Goal: Task Accomplishment & Management: Manage account settings

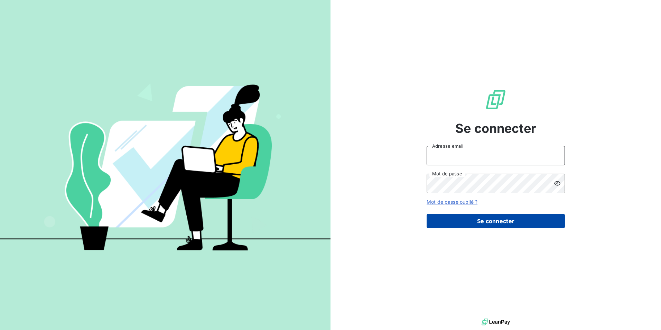
type input "[EMAIL_ADDRESS][DOMAIN_NAME]"
click at [490, 222] on button "Se connecter" at bounding box center [496, 221] width 138 height 15
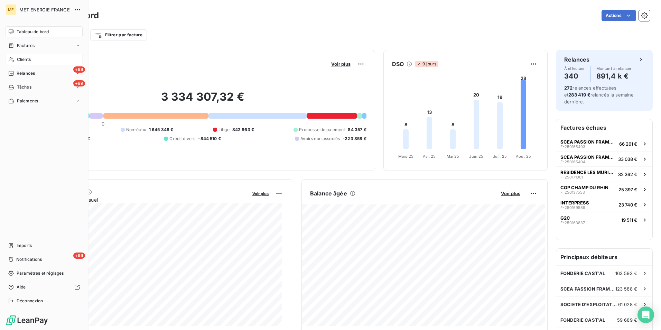
click at [12, 59] on icon at bounding box center [11, 60] width 6 height 6
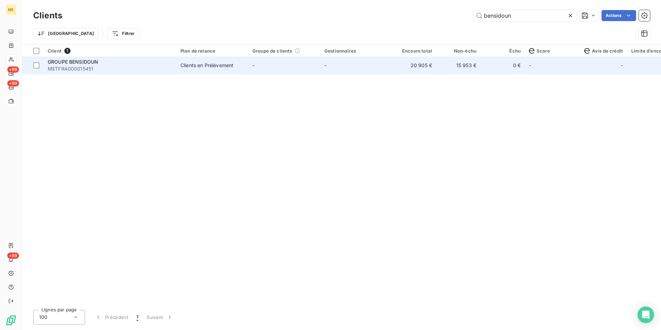
type input "bensidoun"
click at [256, 70] on td "-" at bounding box center [284, 65] width 72 height 17
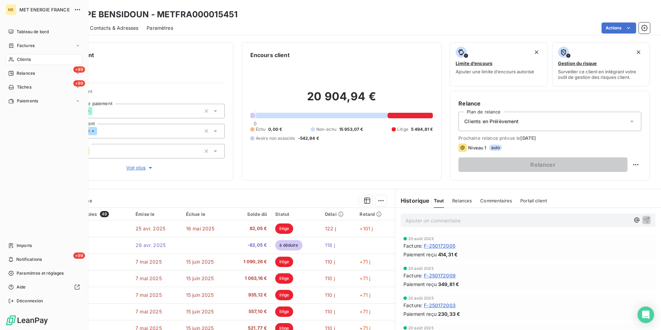
click at [25, 61] on span "Clients" at bounding box center [24, 59] width 14 height 6
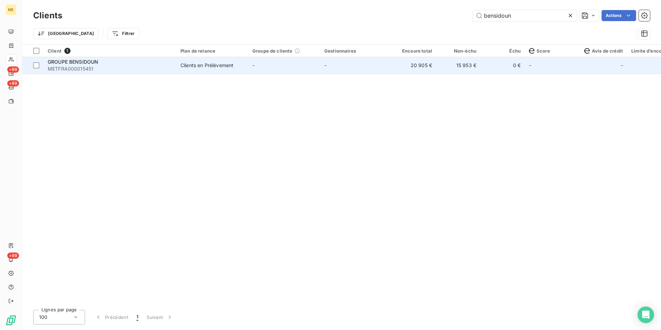
click at [110, 65] on span "METFRA000015451" at bounding box center [110, 68] width 124 height 7
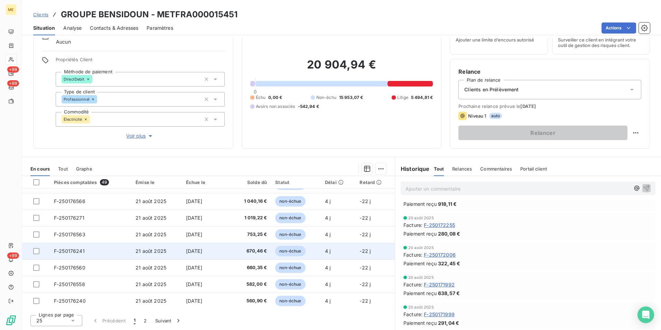
scroll to position [295, 0]
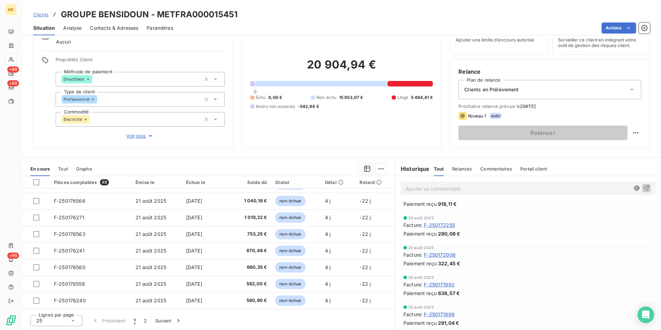
click at [64, 169] on span "Tout" at bounding box center [63, 169] width 10 height 6
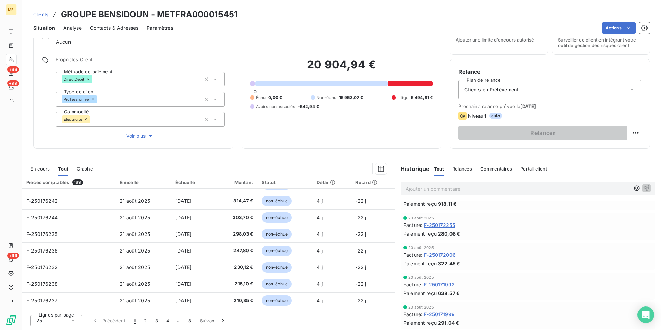
click at [42, 324] on div "25" at bounding box center [56, 320] width 52 height 11
click at [60, 303] on li "100" at bounding box center [56, 307] width 52 height 12
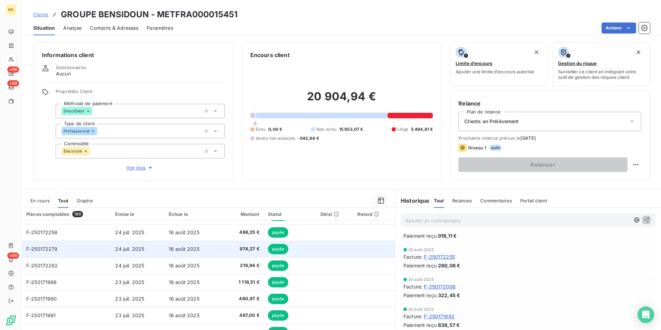
scroll to position [830, 0]
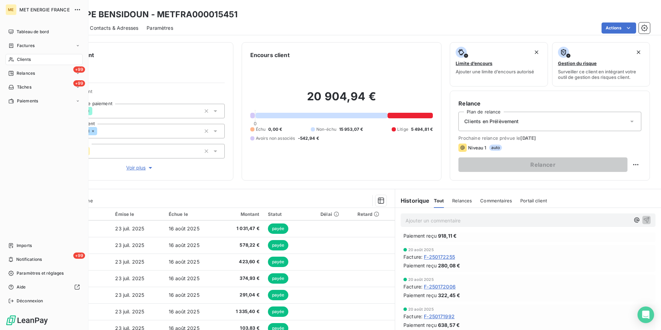
click at [8, 59] on icon at bounding box center [11, 60] width 6 height 6
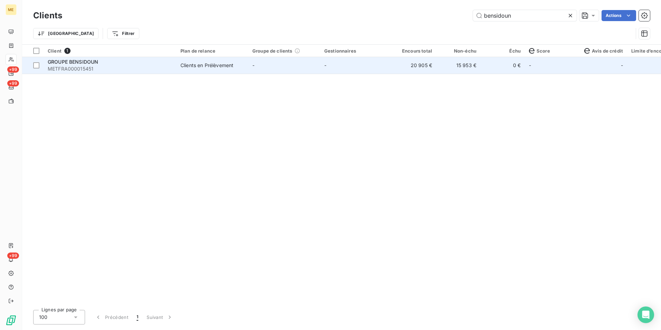
click at [235, 71] on td "Clients en Prélèvement" at bounding box center [212, 65] width 72 height 17
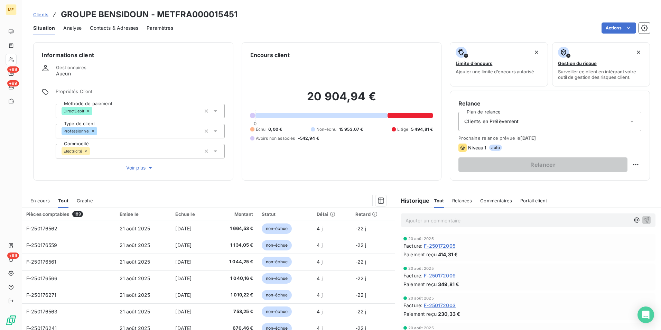
click at [45, 201] on span "En cours" at bounding box center [39, 201] width 19 height 6
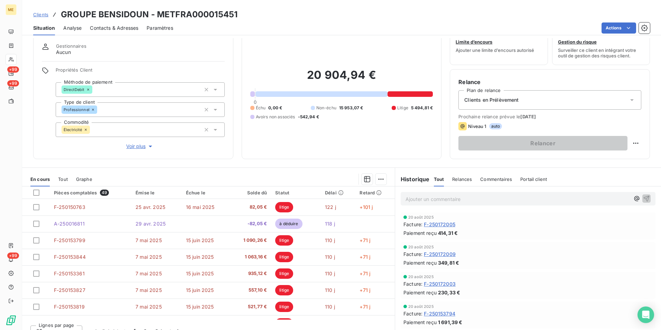
scroll to position [32, 0]
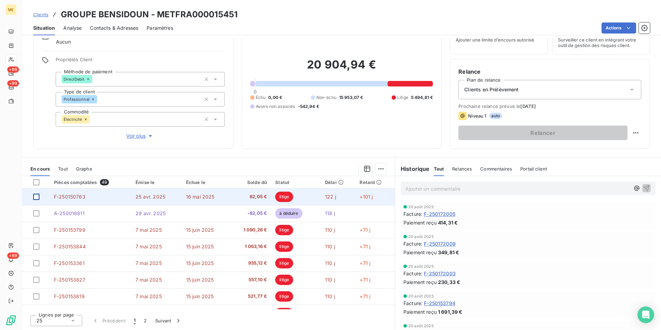
click at [36, 197] on div at bounding box center [36, 197] width 6 height 6
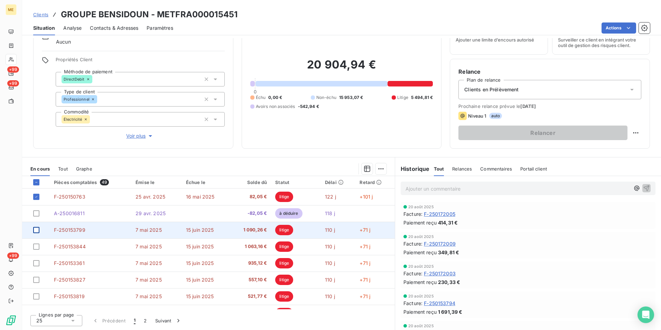
click at [36, 230] on div at bounding box center [36, 230] width 6 height 6
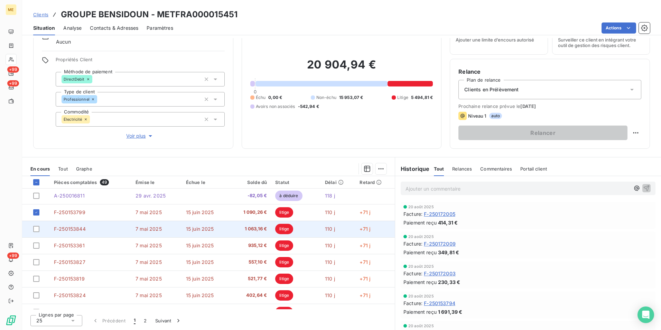
scroll to position [35, 0]
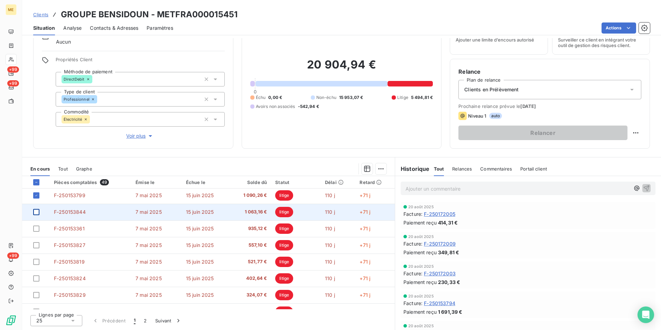
click at [36, 215] on div at bounding box center [36, 212] width 6 height 6
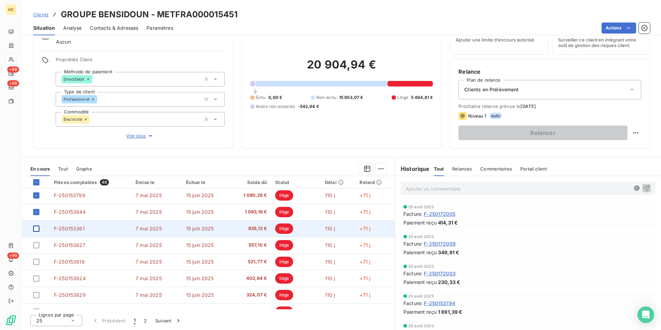
click at [34, 229] on div at bounding box center [36, 228] width 6 height 6
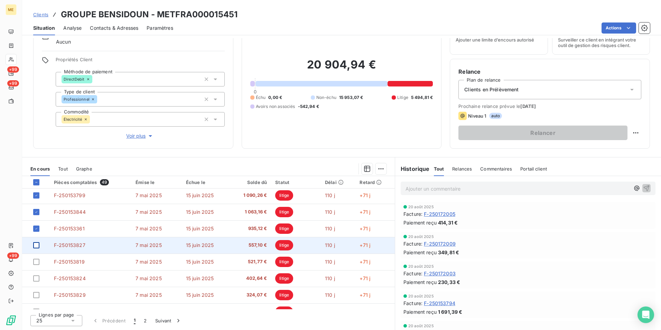
click at [38, 246] on div at bounding box center [36, 245] width 6 height 6
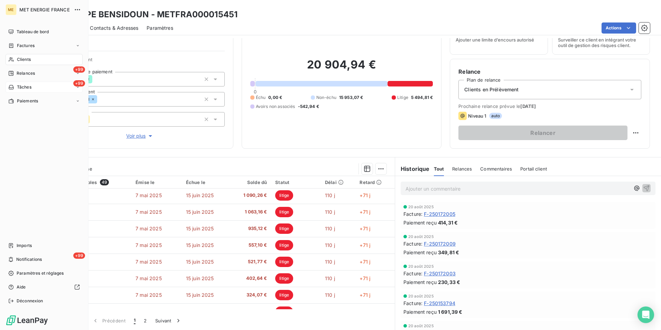
click at [37, 87] on div "+99 Tâches" at bounding box center [44, 87] width 77 height 11
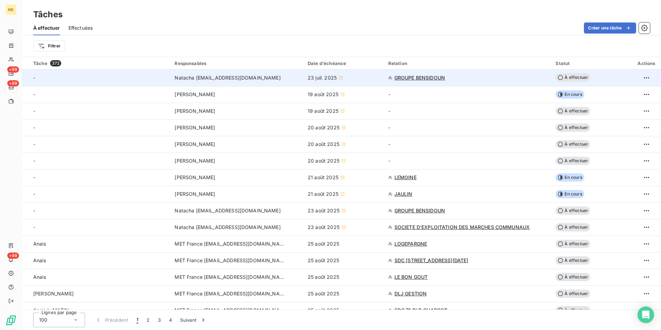
click at [572, 77] on span "À effectuer" at bounding box center [573, 77] width 35 height 8
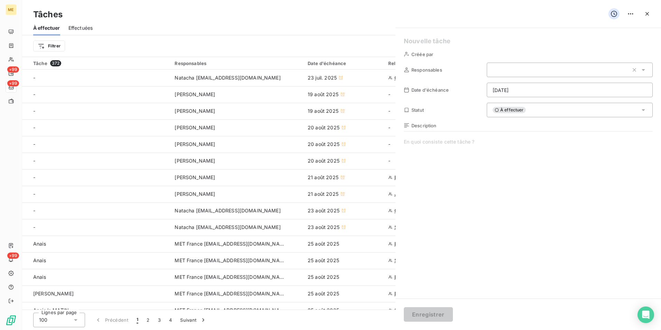
type input "[DATE]"
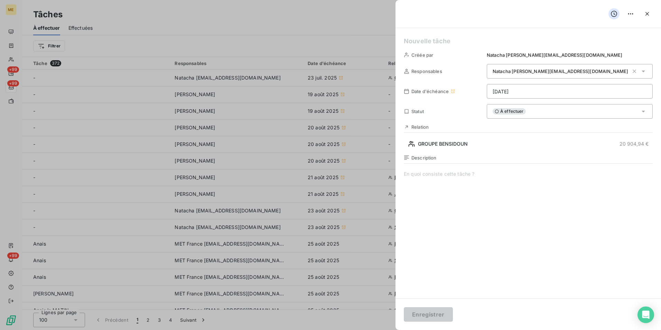
click at [511, 113] on span "À effectuer" at bounding box center [509, 111] width 33 height 6
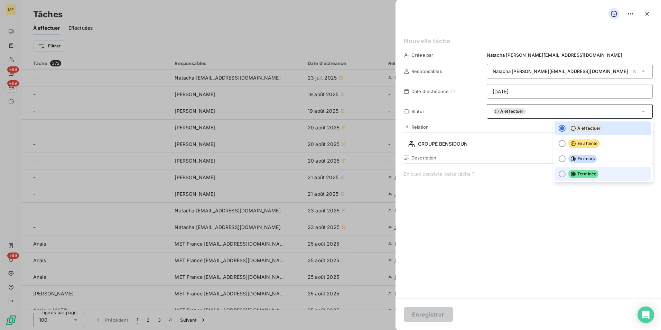
click at [571, 174] on icon at bounding box center [573, 173] width 5 height 5
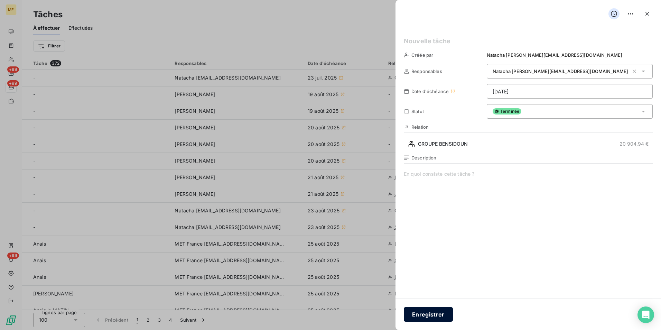
click at [436, 320] on button "Enregistrer" at bounding box center [428, 314] width 49 height 15
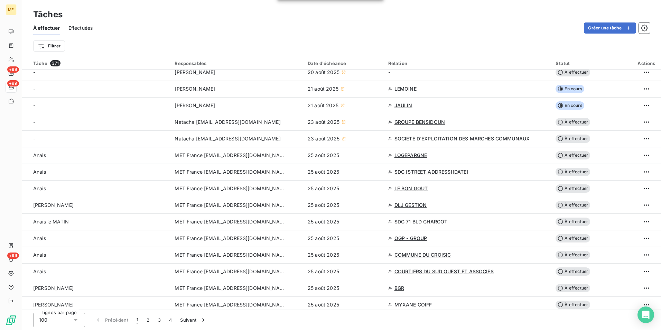
scroll to position [69, 0]
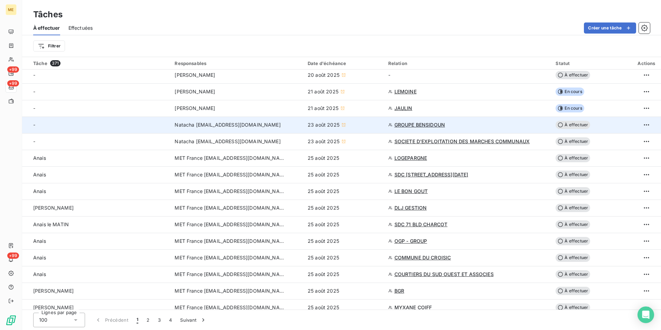
click at [567, 125] on span "À effectuer" at bounding box center [573, 125] width 35 height 8
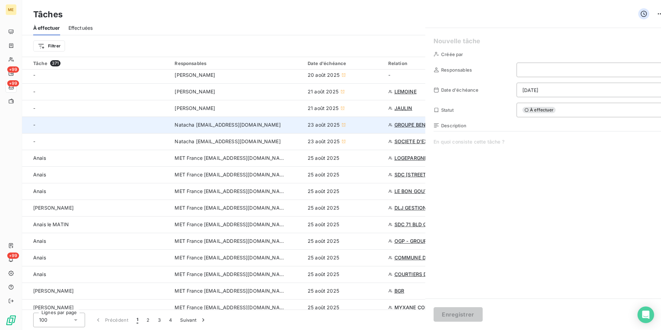
type input "[DATE]"
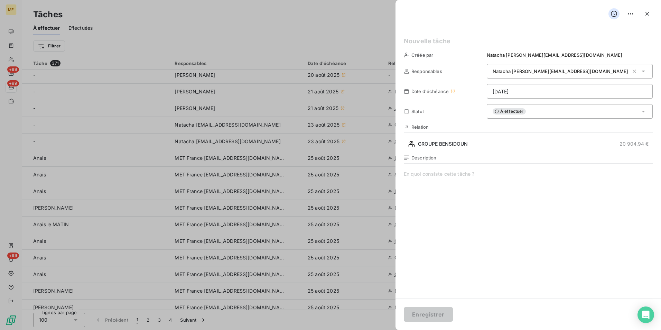
click at [516, 109] on span "À effectuer" at bounding box center [509, 111] width 33 height 6
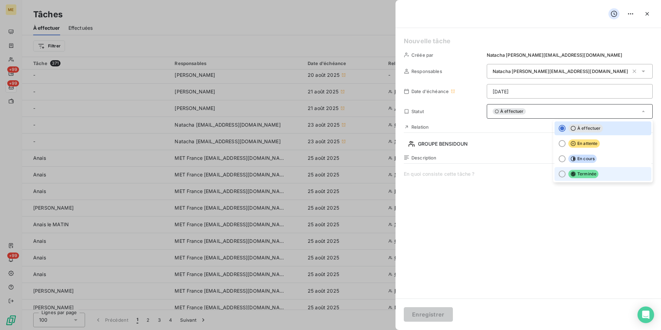
click at [576, 174] on span "Terminée" at bounding box center [583, 174] width 30 height 8
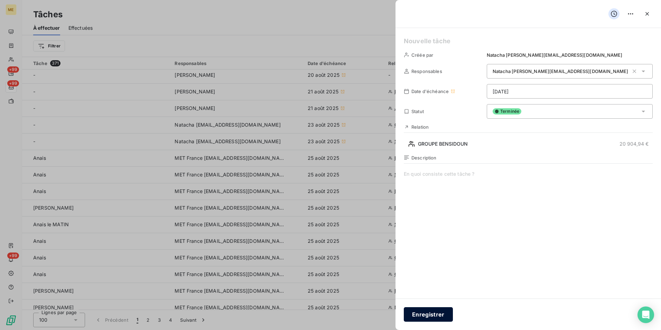
click at [435, 318] on button "Enregistrer" at bounding box center [428, 314] width 49 height 15
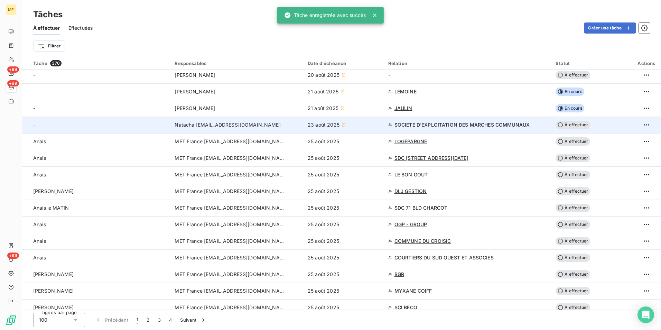
click at [421, 125] on span "SOCIETE D'EXPLOITATION DES MARCHES COMMUNAUX" at bounding box center [462, 124] width 136 height 7
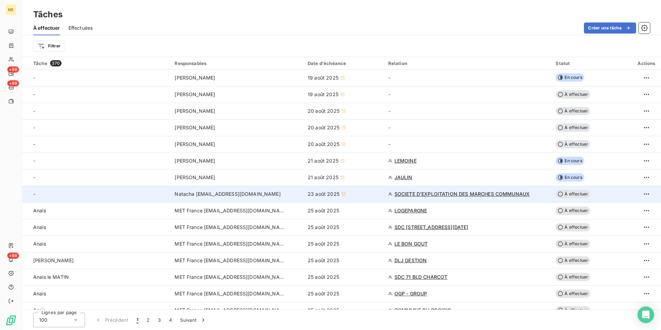
click at [567, 192] on span "À effectuer" at bounding box center [573, 194] width 35 height 8
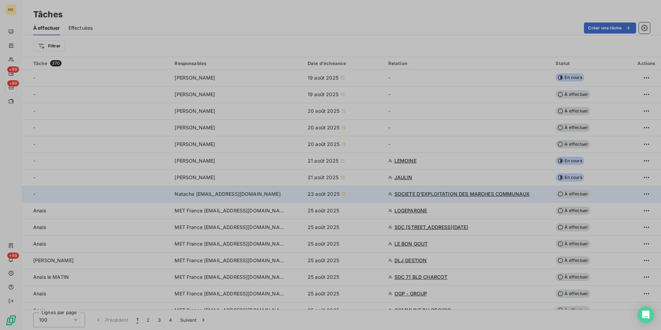
type input "[DATE]"
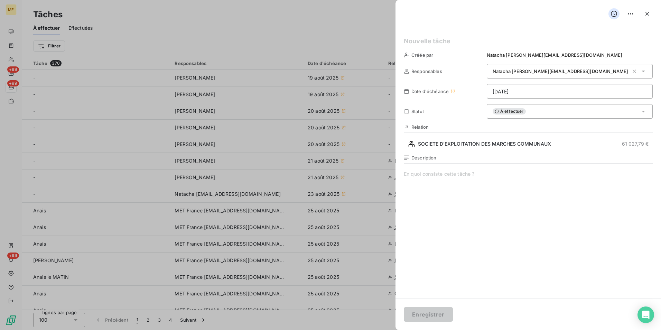
click at [509, 112] on span "À effectuer" at bounding box center [509, 111] width 33 height 6
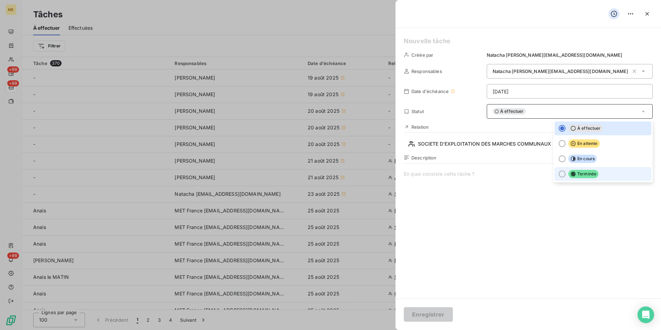
click at [571, 174] on span "Terminée" at bounding box center [583, 174] width 30 height 8
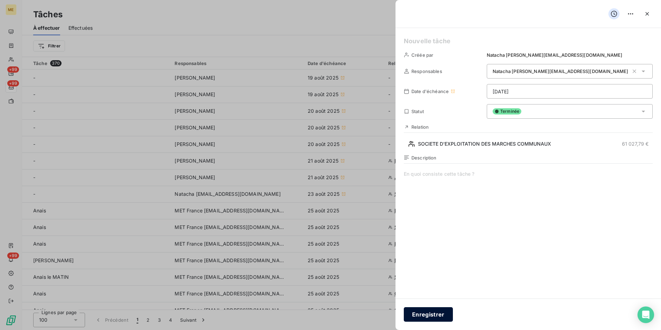
click at [437, 314] on button "Enregistrer" at bounding box center [428, 314] width 49 height 15
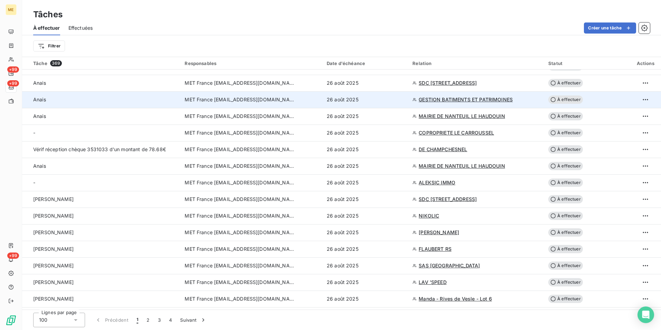
scroll to position [1420, 0]
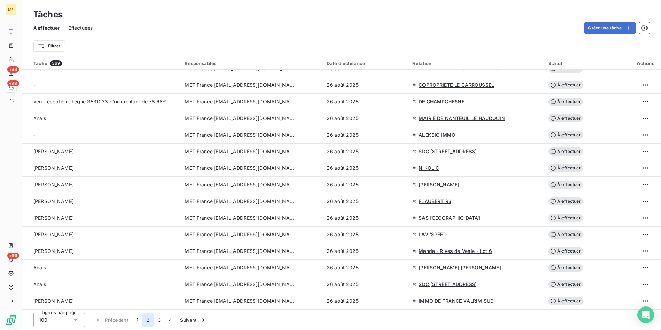
click at [142, 318] on button "2" at bounding box center [147, 320] width 11 height 15
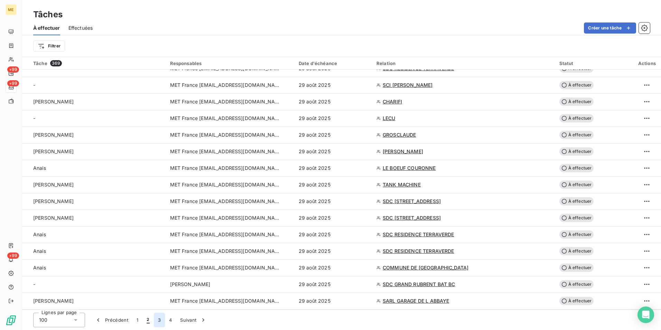
click at [155, 321] on button "3" at bounding box center [159, 320] width 11 height 15
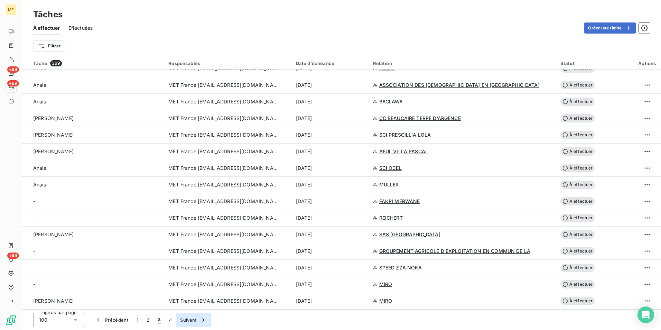
click at [167, 323] on button "4" at bounding box center [170, 320] width 11 height 15
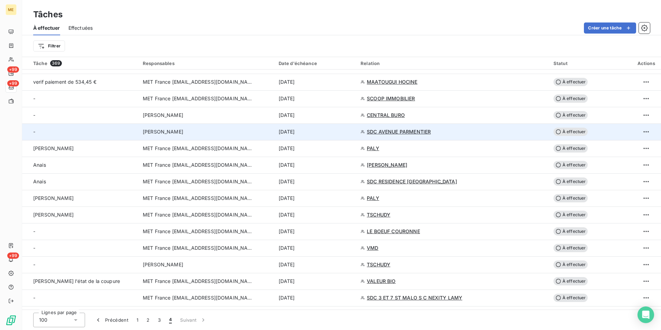
scroll to position [0, 0]
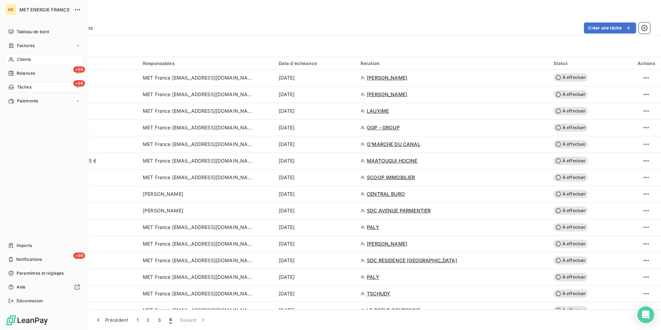
click at [28, 58] on span "Clients" at bounding box center [24, 59] width 14 height 6
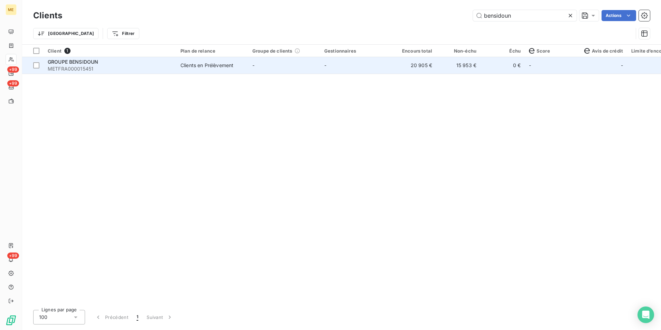
click at [331, 70] on td "-" at bounding box center [356, 65] width 72 height 17
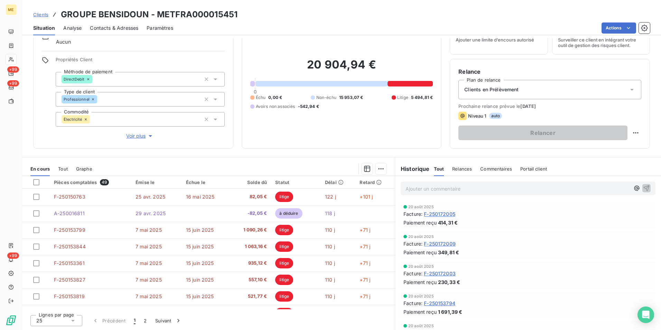
click at [435, 191] on p "Ajouter un commentaire ﻿" at bounding box center [518, 188] width 224 height 9
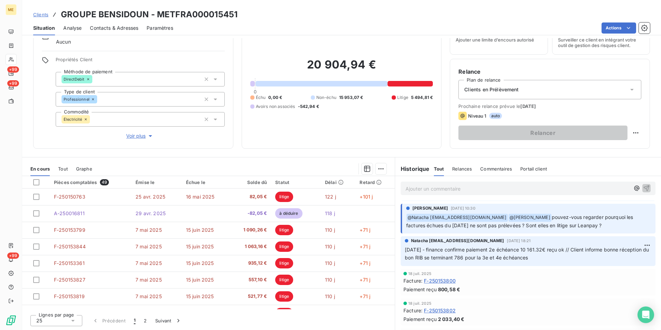
scroll to position [911, 0]
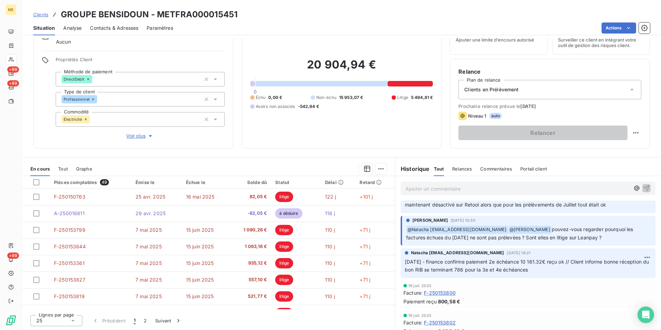
drag, startPoint x: 559, startPoint y: 269, endPoint x: 402, endPoint y: 264, distance: 157.0
click at [405, 264] on p "[DATE] - finance confirme paiement 2e échéance 10 161.32€ reçu ok // Client inf…" at bounding box center [528, 266] width 247 height 16
drag, startPoint x: 402, startPoint y: 264, endPoint x: 423, endPoint y: 266, distance: 21.1
copy span "[DATE] - finance confirme paiement 2e échéance 10 161.32€ reçu ok // Client inf…"
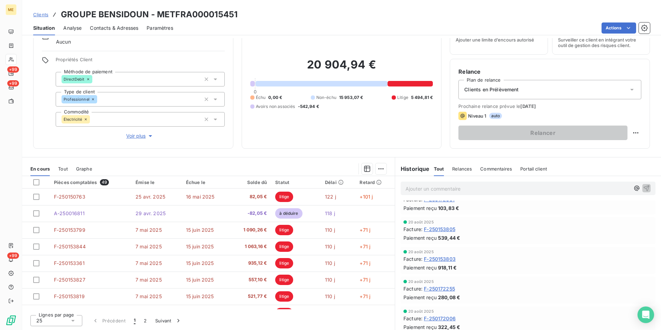
scroll to position [185, 0]
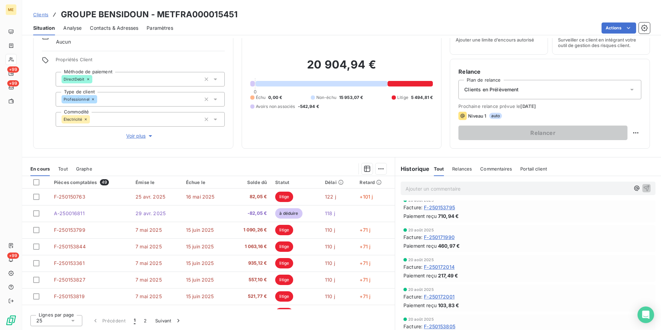
click at [406, 184] on div "Ajouter un commentaire ﻿" at bounding box center [518, 188] width 224 height 9
click at [406, 186] on p "Ajouter un commentaire ﻿" at bounding box center [518, 188] width 224 height 9
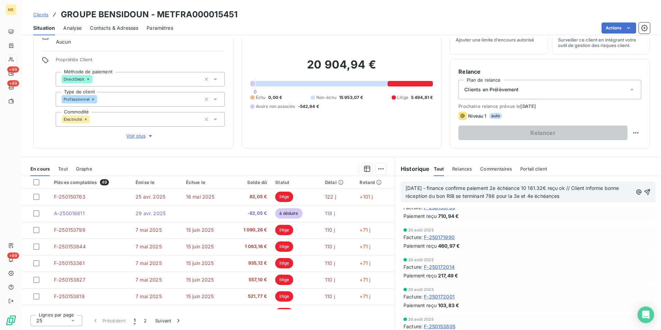
click at [409, 186] on span "[DATE] - finance confirme paiement 2e échéance 10 161.32€ reçu ok // Client inf…" at bounding box center [513, 192] width 215 height 14
click at [415, 188] on span "[DATE] - finance confirme paiement 2e échéance 10 161.32€ reçu ok // Client inf…" at bounding box center [513, 192] width 215 height 14
click at [504, 185] on span "[DATE] - finance confirme paiement 2e échéance 10 161.32€ reçu ok // Client inf…" at bounding box center [513, 192] width 215 height 14
click at [503, 185] on span "[DATE] - finance confirme paiement 2e échéance 10 161.32€ reçu ok // Client inf…" at bounding box center [513, 192] width 215 height 14
drag, startPoint x: 592, startPoint y: 194, endPoint x: 576, endPoint y: 187, distance: 17.8
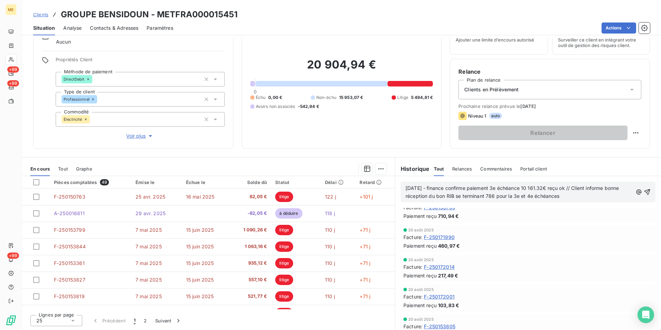
click at [576, 187] on p "[DATE] - finance confirme paiement 3e échéance 10 161.32€ reçu ok // Client inf…" at bounding box center [519, 192] width 227 height 16
click at [644, 186] on icon "button" at bounding box center [647, 188] width 6 height 6
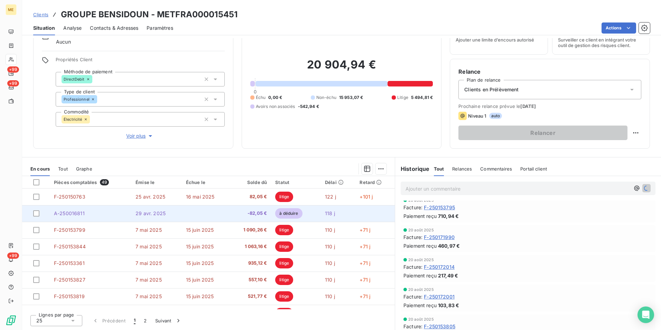
scroll to position [210, 0]
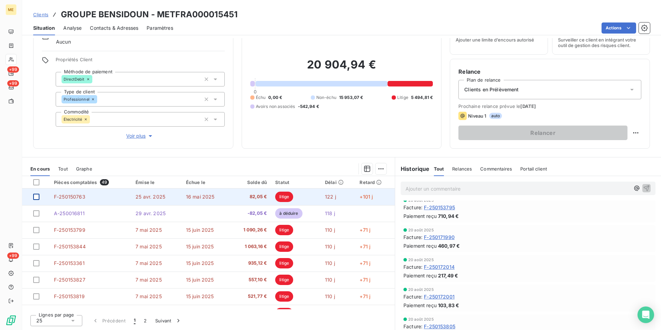
click at [37, 196] on div at bounding box center [36, 197] width 6 height 6
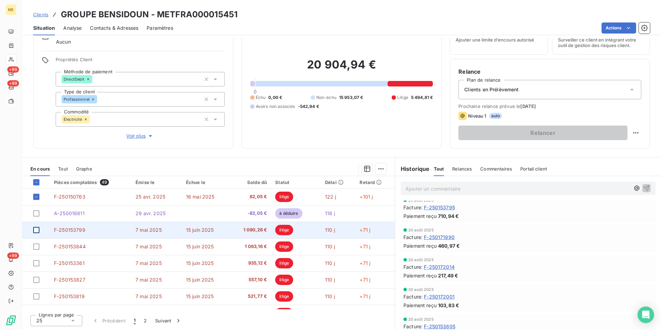
click at [37, 229] on div at bounding box center [36, 230] width 6 height 6
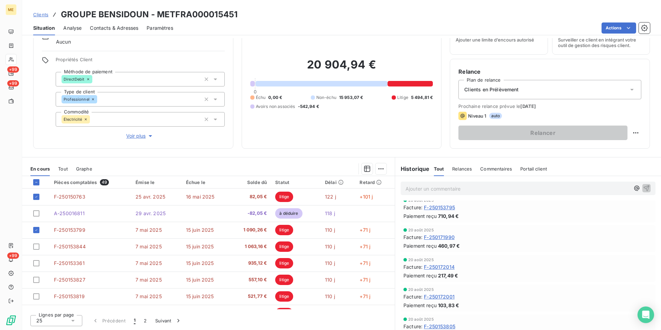
click at [49, 319] on div "25" at bounding box center [56, 320] width 52 height 11
click at [51, 305] on span "100" at bounding box center [48, 307] width 8 height 7
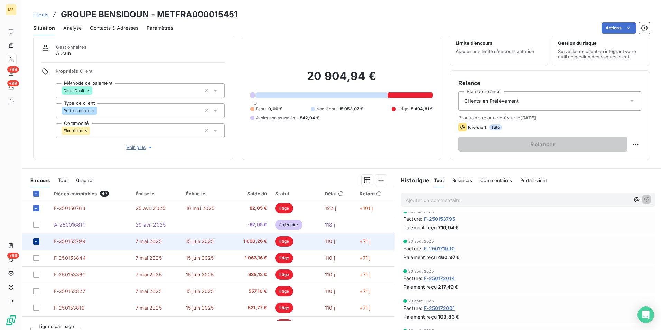
scroll to position [32, 0]
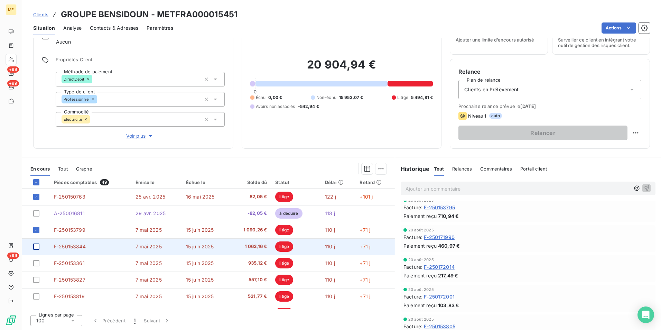
click at [38, 244] on div at bounding box center [36, 246] width 6 height 6
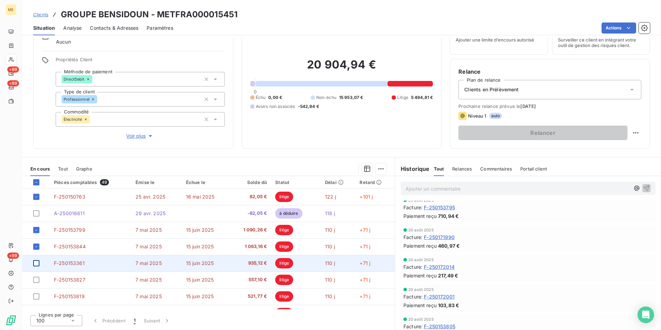
click at [36, 266] on div at bounding box center [36, 263] width 6 height 6
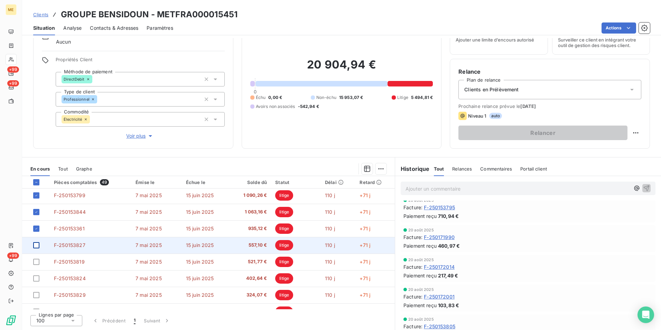
click at [35, 248] on div at bounding box center [36, 245] width 6 height 6
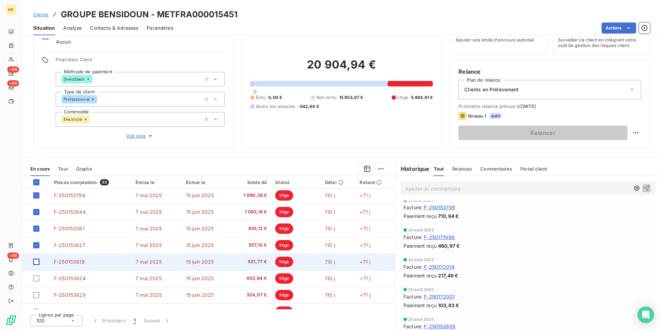
click at [39, 260] on div at bounding box center [36, 262] width 6 height 6
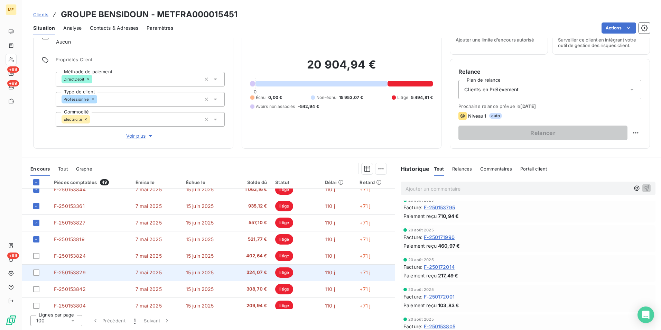
scroll to position [69, 0]
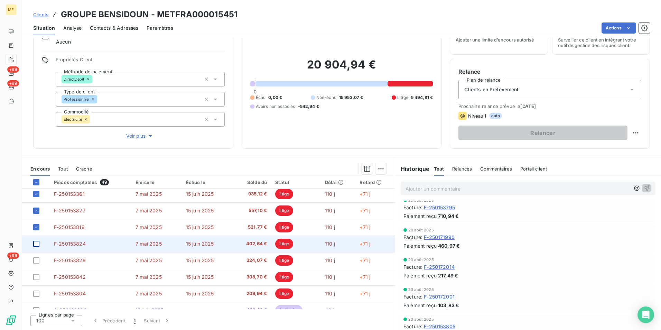
click at [35, 246] on div at bounding box center [36, 244] width 6 height 6
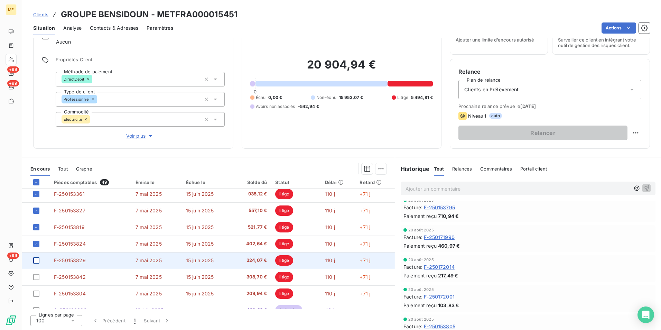
click at [35, 259] on div at bounding box center [36, 260] width 6 height 6
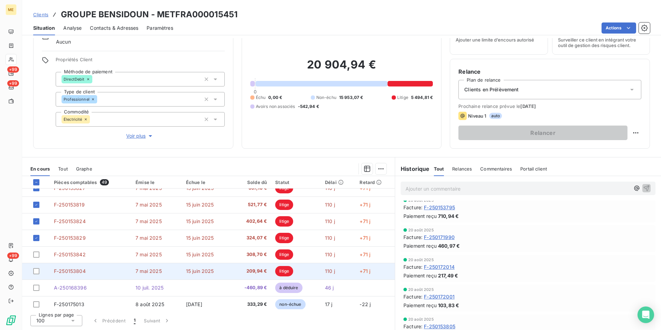
scroll to position [104, 0]
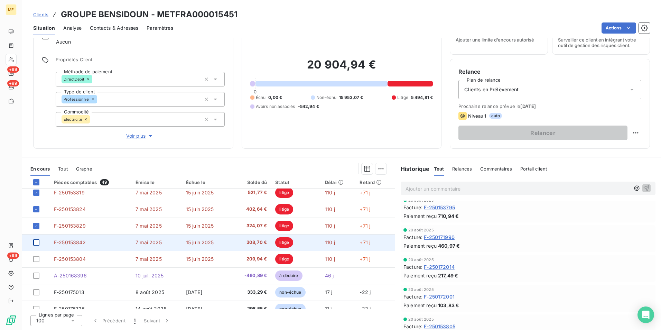
click at [37, 243] on div at bounding box center [36, 242] width 6 height 6
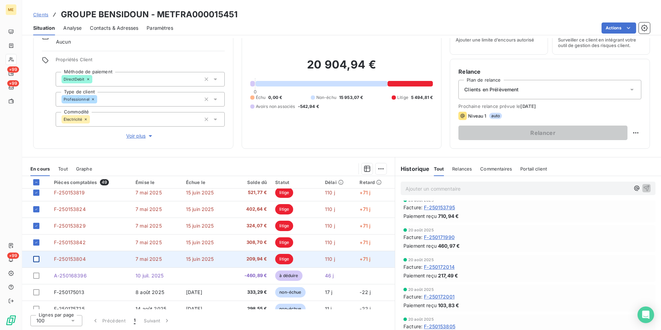
click at [38, 257] on div at bounding box center [36, 259] width 6 height 6
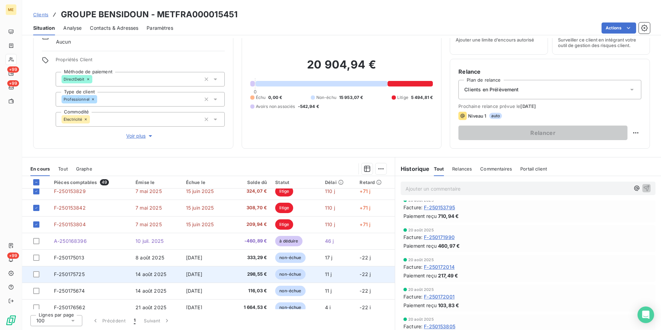
scroll to position [0, 0]
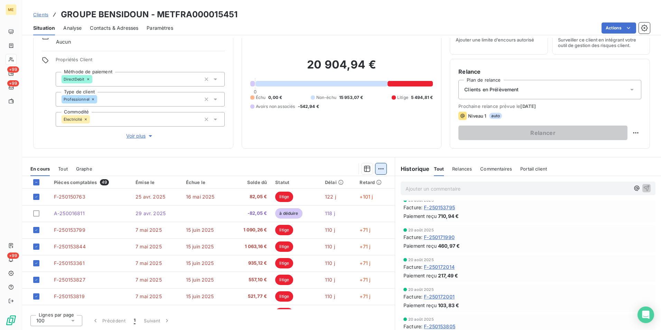
click at [379, 168] on html "ME +99 +99 +99 Clients GROUPE BENSIDOUN - METFRA000015451 Situation Analyse Con…" at bounding box center [330, 165] width 661 height 330
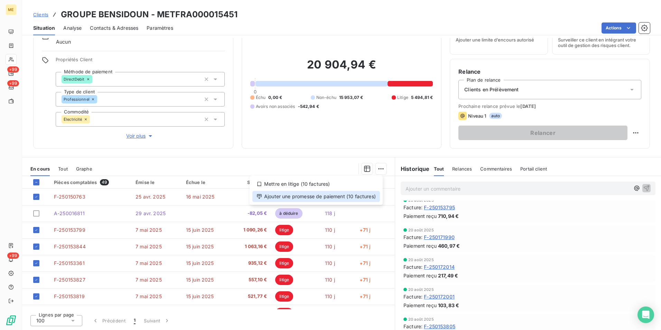
click at [281, 195] on div "Ajouter une promesse de paiement (10 factures)" at bounding box center [316, 196] width 128 height 11
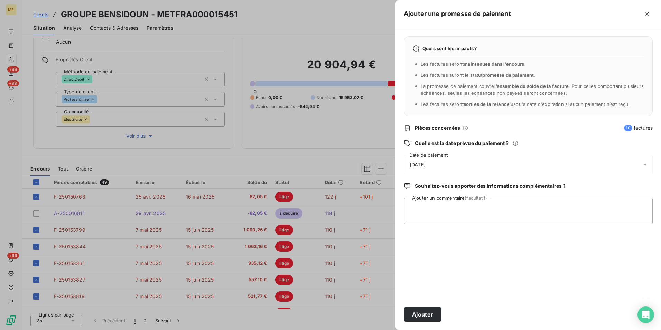
click at [462, 164] on div "[DATE]" at bounding box center [528, 164] width 249 height 19
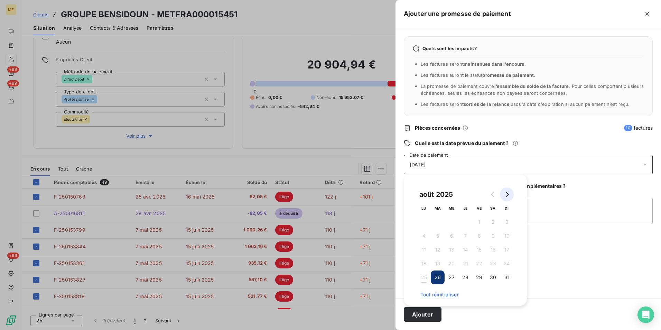
click at [509, 193] on icon "Go to next month" at bounding box center [507, 195] width 6 height 6
click at [440, 263] on button "23" at bounding box center [438, 264] width 14 height 14
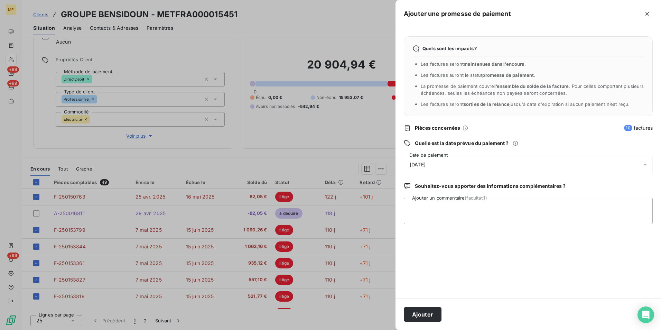
click at [490, 319] on div "Ajouter" at bounding box center [529, 313] width 266 height 31
click at [414, 318] on button "Ajouter" at bounding box center [423, 314] width 38 height 15
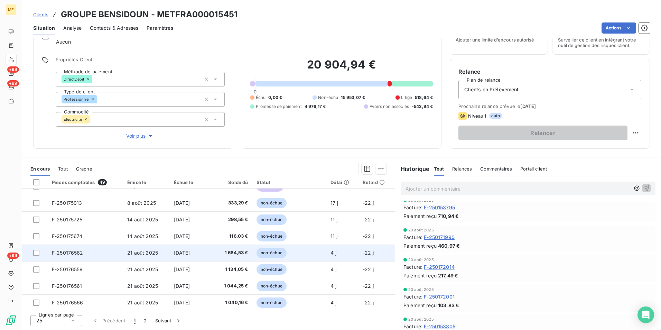
scroll to position [295, 0]
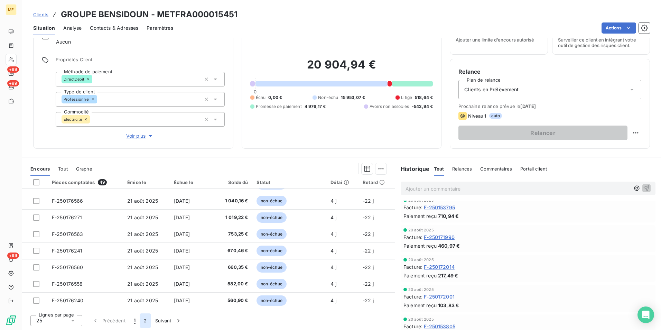
click at [146, 321] on button "2" at bounding box center [145, 320] width 11 height 15
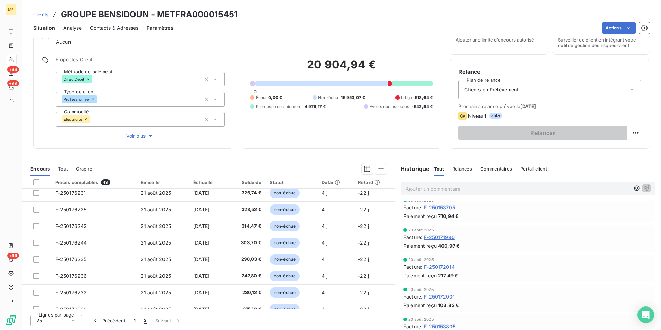
scroll to position [0, 0]
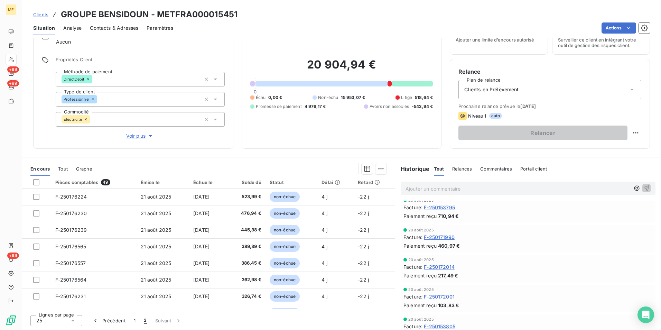
click at [58, 167] on span "Tout" at bounding box center [63, 169] width 10 height 6
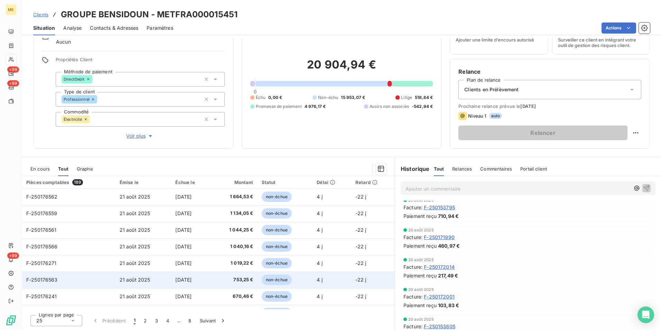
scroll to position [295, 0]
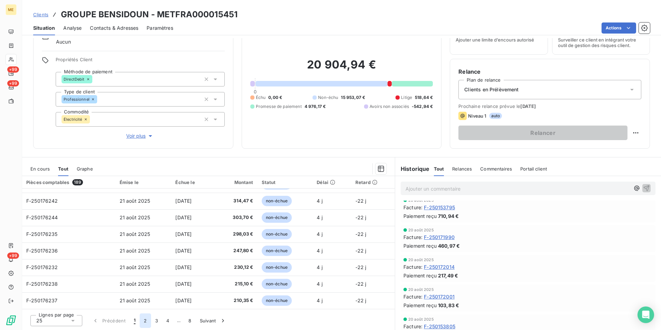
click at [146, 322] on button "2" at bounding box center [145, 320] width 11 height 15
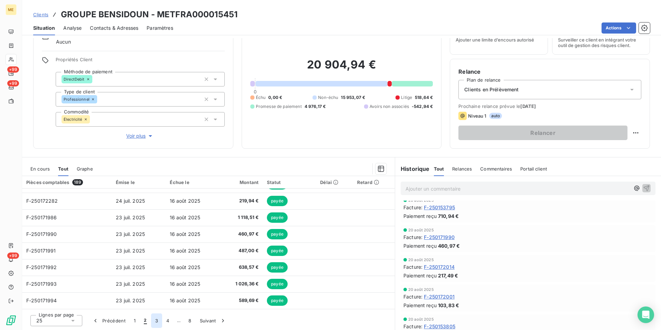
click at [156, 321] on button "3" at bounding box center [156, 320] width 11 height 15
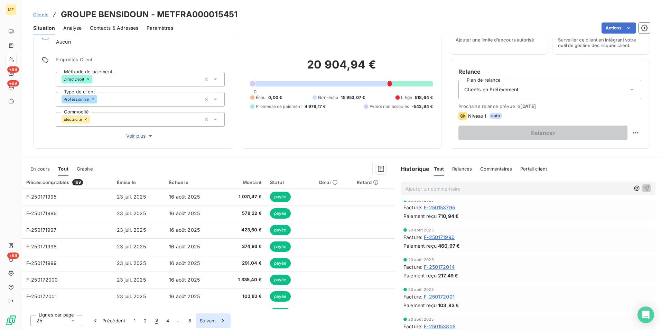
click at [171, 321] on button "4" at bounding box center [167, 320] width 11 height 15
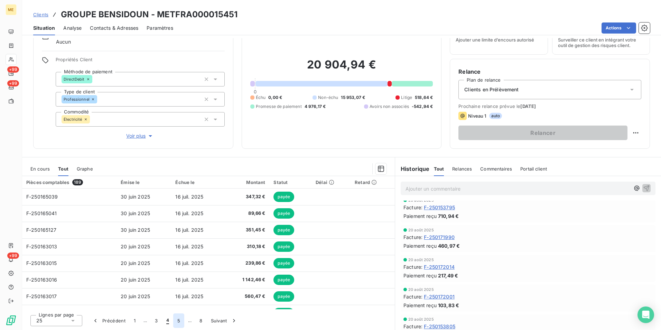
click at [180, 321] on button "5" at bounding box center [178, 320] width 11 height 15
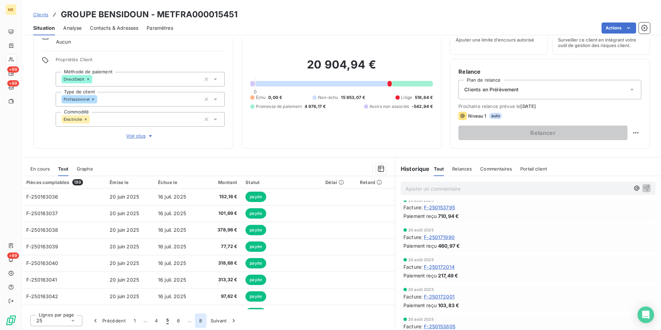
click at [200, 316] on button "8" at bounding box center [200, 320] width 11 height 15
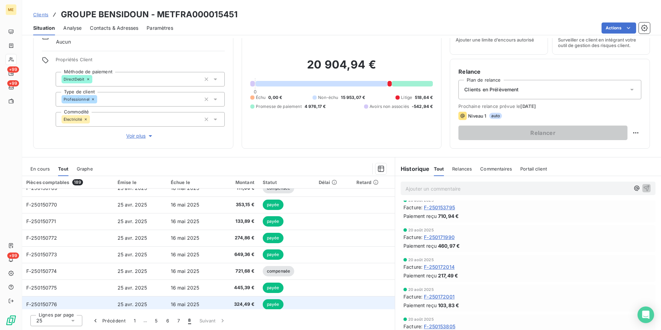
scroll to position [112, 0]
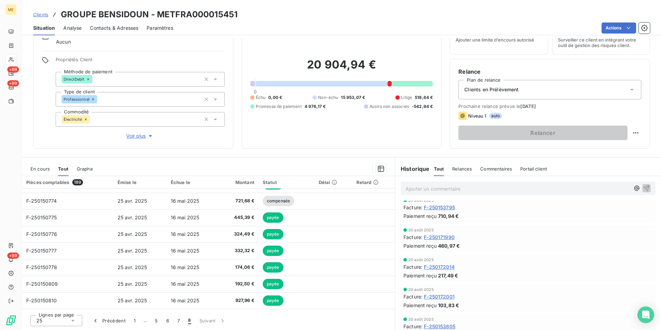
click at [32, 163] on div "En cours" at bounding box center [39, 168] width 19 height 15
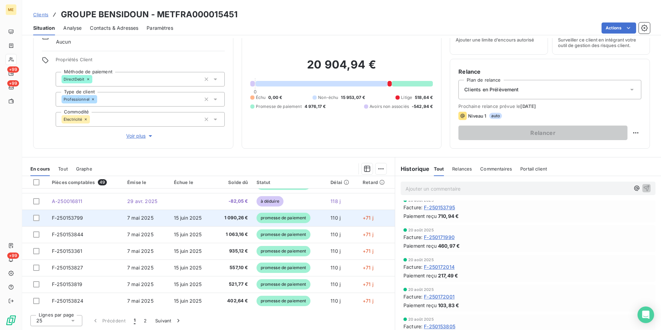
scroll to position [0, 0]
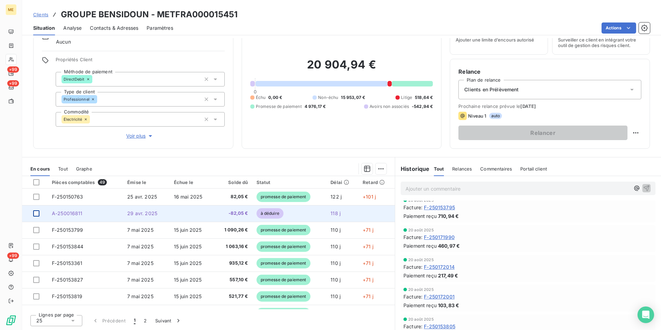
click at [37, 215] on div at bounding box center [36, 213] width 6 height 6
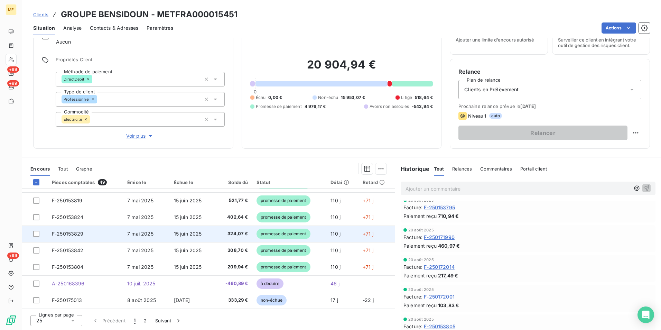
scroll to position [138, 0]
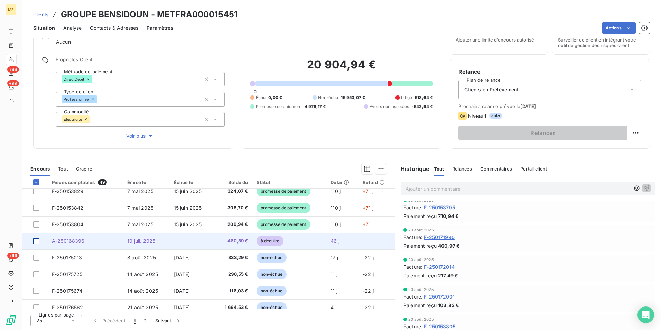
click at [37, 240] on div at bounding box center [36, 241] width 6 height 6
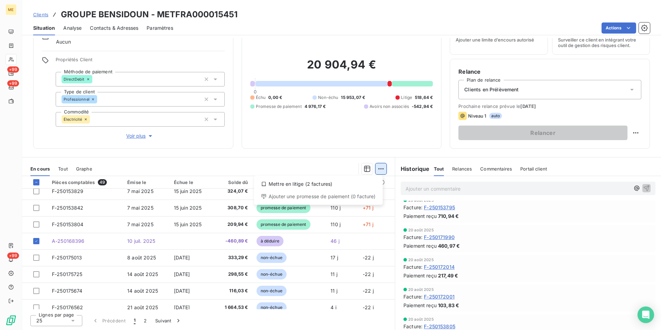
click at [377, 168] on html "ME +99 +99 +99 Clients GROUPE BENSIDOUN - METFRA000015451 Situation Analyse Con…" at bounding box center [330, 165] width 661 height 330
click at [331, 161] on html "ME +99 +99 +99 Clients GROUPE BENSIDOUN - METFRA000015451 Situation Analyse Con…" at bounding box center [330, 165] width 661 height 330
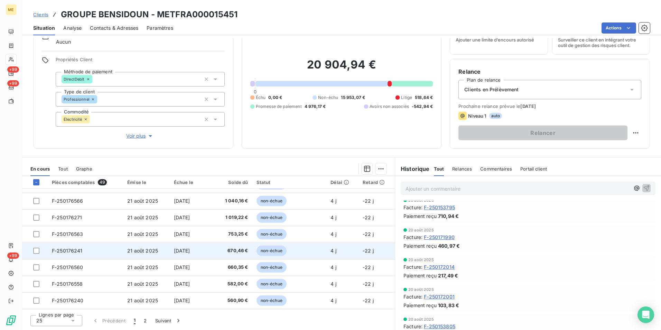
scroll to position [87, 0]
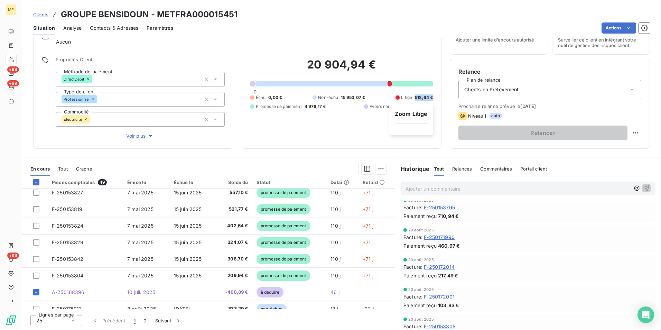
drag, startPoint x: 430, startPoint y: 98, endPoint x: 408, endPoint y: 98, distance: 22.1
click at [408, 98] on div "Encours client 20 904,94 € 0 Échu 0,00 € Non-échu 15 953,07 € Litige 518,64 € P…" at bounding box center [342, 79] width 200 height 138
drag, startPoint x: 408, startPoint y: 98, endPoint x: 398, endPoint y: 83, distance: 17.7
click at [398, 83] on div at bounding box center [412, 84] width 41 height 6
drag, startPoint x: 328, startPoint y: 106, endPoint x: 301, endPoint y: 106, distance: 27.3
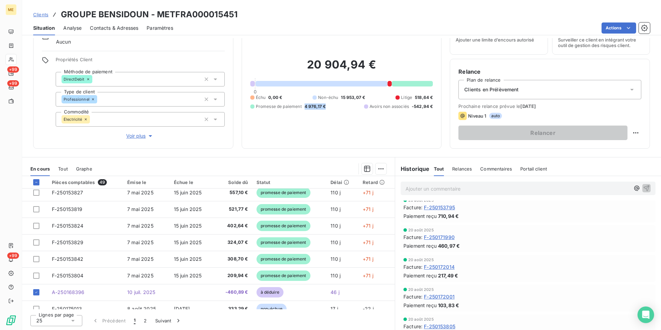
click at [301, 106] on div "Échu 0,00 € Non-échu 15 953,07 € Litige 518,64 € Promesse de paiement 4 976,17 …" at bounding box center [341, 101] width 183 height 15
drag, startPoint x: 301, startPoint y: 106, endPoint x: 312, endPoint y: 106, distance: 10.7
copy div "4 976,17 €"
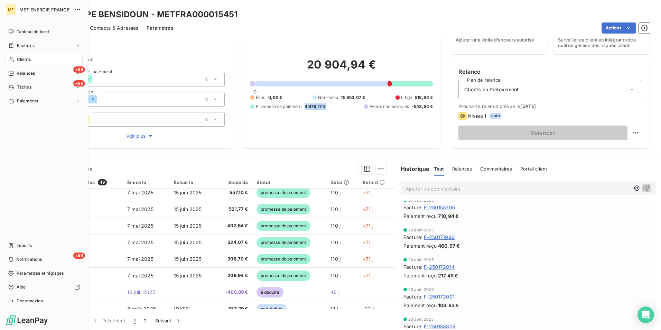
click at [25, 60] on span "Clients" at bounding box center [24, 59] width 14 height 6
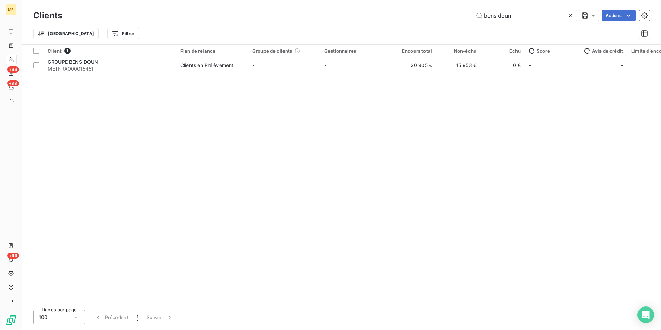
drag, startPoint x: 523, startPoint y: 15, endPoint x: 426, endPoint y: 28, distance: 98.3
click at [427, 28] on div "Clients bensidoun Actions Trier Filtrer" at bounding box center [341, 26] width 617 height 36
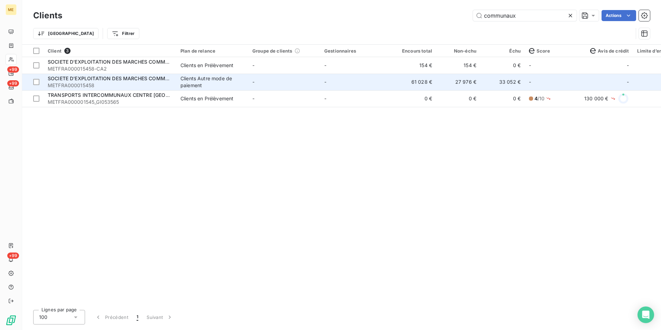
type input "communaux"
click at [156, 86] on span "METFRA000015458" at bounding box center [110, 85] width 124 height 7
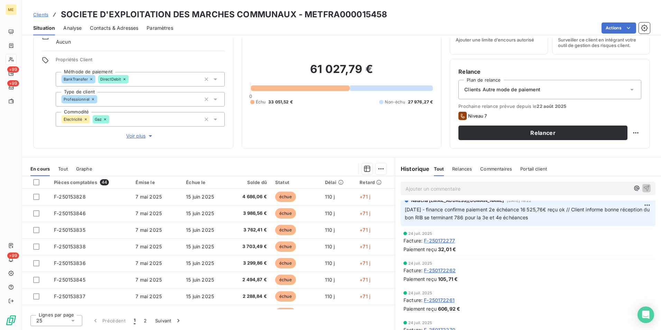
scroll to position [916, 0]
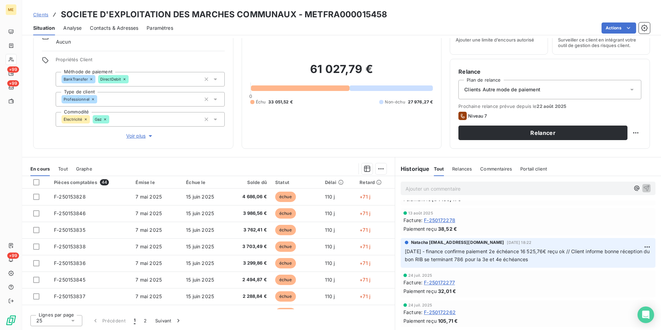
drag, startPoint x: 571, startPoint y: 259, endPoint x: 403, endPoint y: 253, distance: 168.1
click at [405, 253] on p "[DATE] - finance confirme paiement 2e échéance 16 525,76€ reçu ok // Client inf…" at bounding box center [528, 256] width 247 height 16
drag, startPoint x: 403, startPoint y: 253, endPoint x: 413, endPoint y: 253, distance: 10.1
copy span "[DATE] - finance confirme paiement 2e échéance 16 525,76€ reçu ok // Client inf…"
click at [424, 184] on div "Ajouter un commentaire ﻿" at bounding box center [518, 188] width 224 height 9
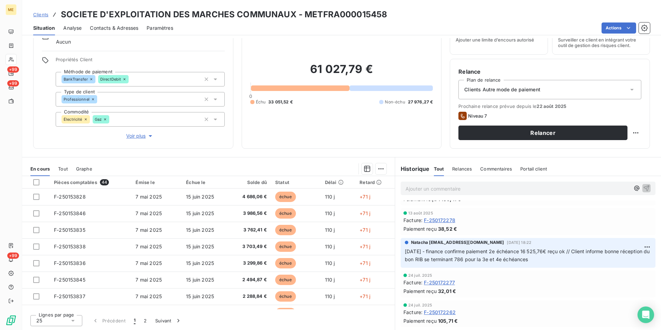
click at [423, 188] on p "Ajouter un commentaire ﻿" at bounding box center [518, 188] width 224 height 9
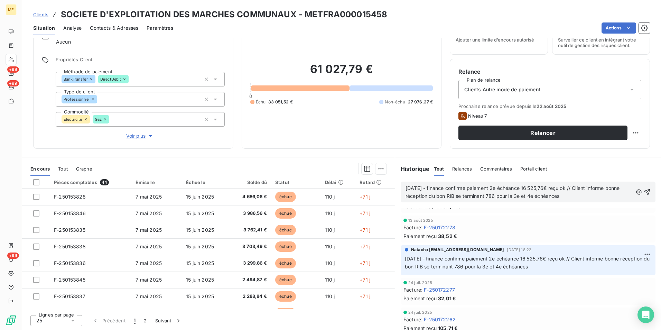
scroll to position [923, 0]
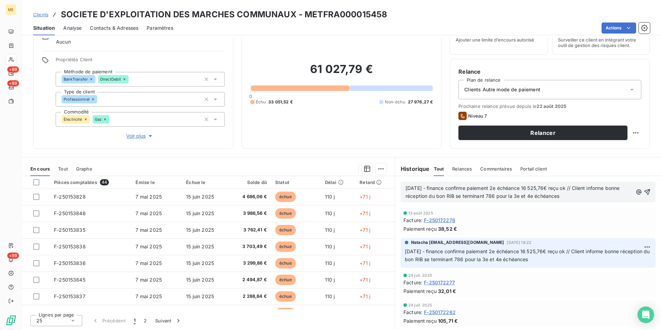
click at [409, 184] on p "[DATE] - finance confirme paiement 2e échéance 16 525,76€ reçu ok // Client inf…" at bounding box center [519, 192] width 227 height 16
click at [415, 188] on span "[DATE] - finance confirme paiement 2e échéance 16 525,76€ reçu ok // Client inf…" at bounding box center [514, 192] width 216 height 14
click at [416, 185] on p "[DATE] - finance confirme paiement 2e échéance 16 525,76€ reçu ok // Client inf…" at bounding box center [519, 192] width 227 height 16
drag, startPoint x: 585, startPoint y: 195, endPoint x: 577, endPoint y: 187, distance: 11.7
click at [577, 187] on p "[DATE] - finance confirme paiement 2e échéance 16 525,76€ reçu ok // Client inf…" at bounding box center [519, 192] width 227 height 16
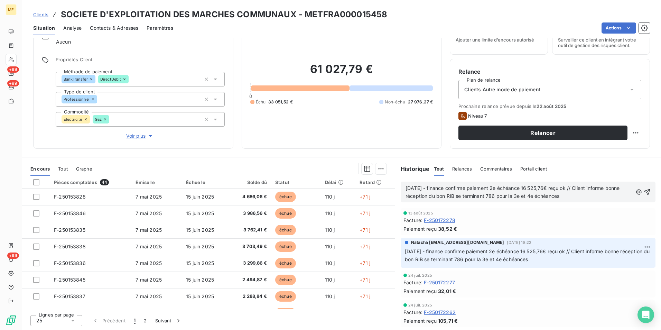
scroll to position [915, 0]
click at [500, 188] on span "[DATE] - finance confirme paiement 2e échéance 16 525,76€ reçu ok" at bounding box center [486, 188] width 160 height 6
click at [503, 188] on span "[DATE] - finance confirme paiement 2e échéance 16 525,76€ reçu ok" at bounding box center [486, 188] width 160 height 6
click at [643, 185] on icon "button" at bounding box center [646, 187] width 7 height 7
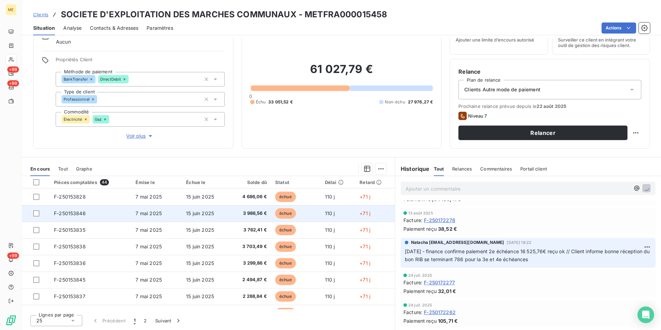
scroll to position [1029, 0]
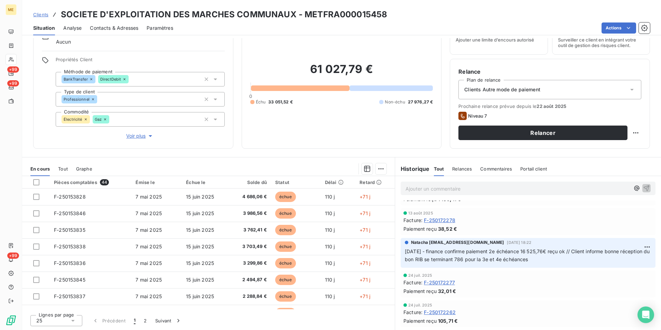
click at [217, 169] on div at bounding box center [244, 168] width 286 height 11
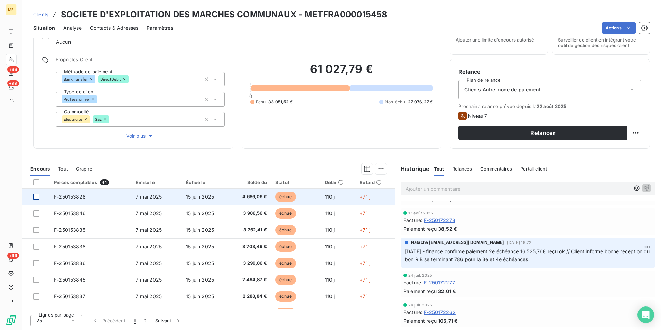
click at [36, 198] on div at bounding box center [36, 197] width 6 height 6
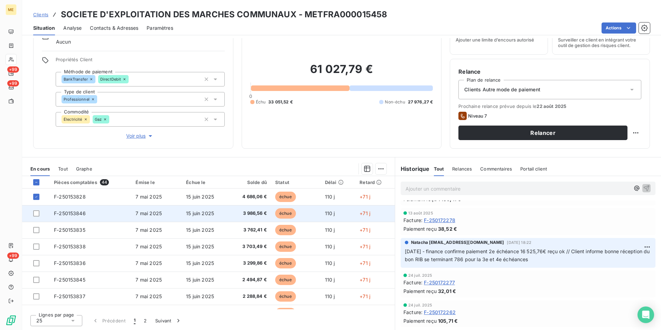
scroll to position [0, 0]
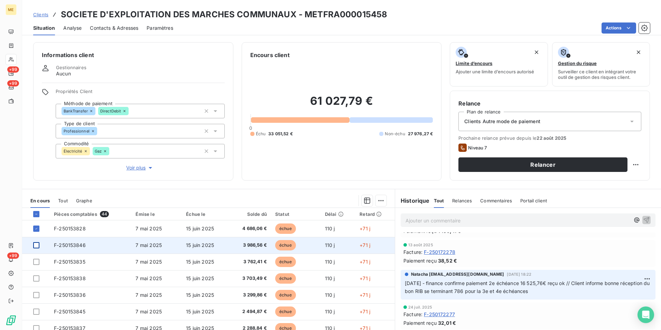
click at [34, 246] on div at bounding box center [36, 245] width 6 height 6
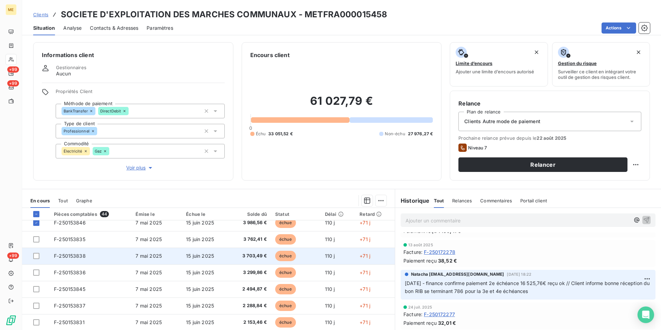
scroll to position [35, 0]
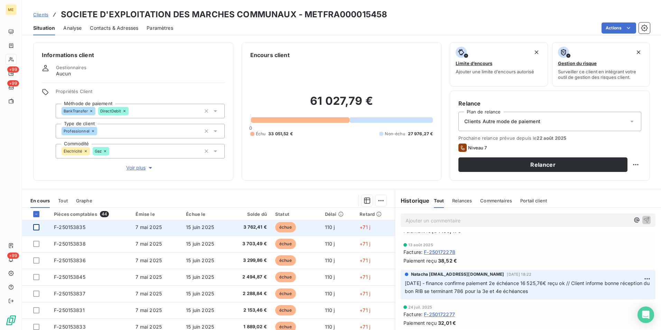
click at [38, 228] on div at bounding box center [36, 227] width 6 height 6
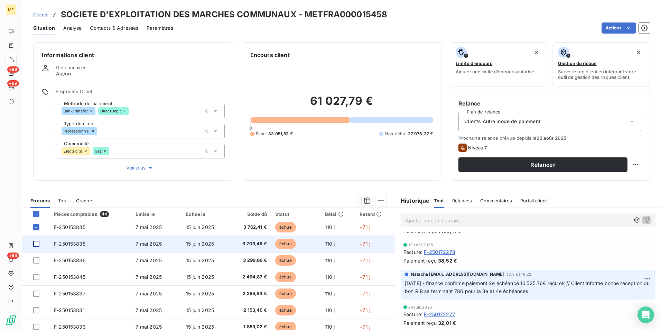
click at [36, 243] on div at bounding box center [36, 244] width 6 height 6
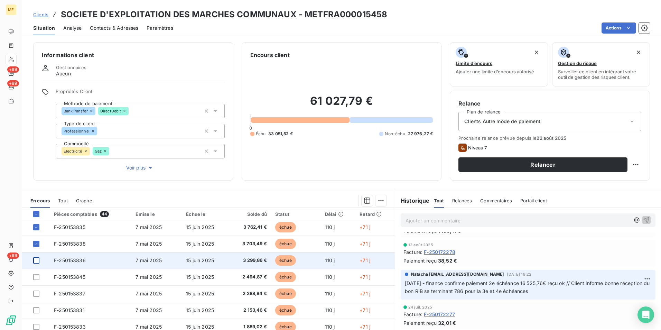
click at [35, 261] on div at bounding box center [36, 260] width 6 height 6
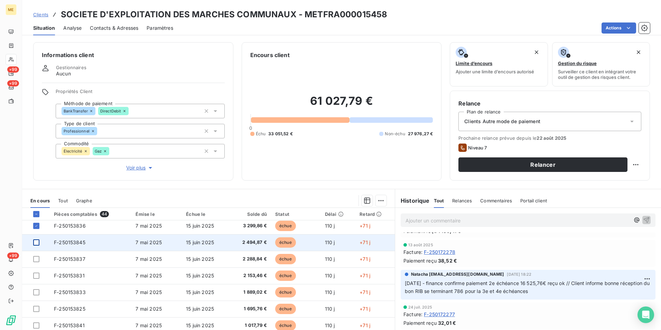
click at [37, 243] on div at bounding box center [36, 242] width 6 height 6
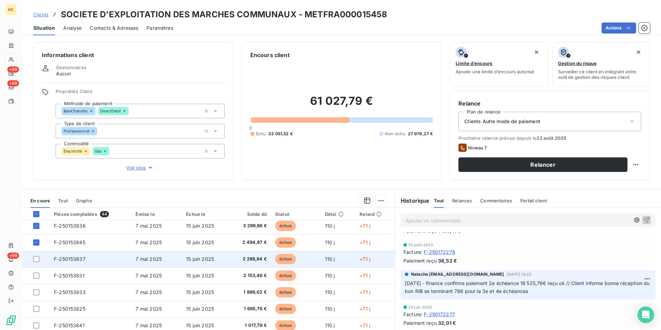
click at [39, 260] on div at bounding box center [39, 259] width 12 height 6
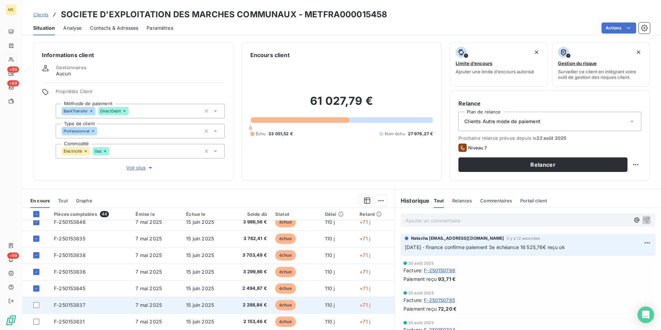
scroll to position [69, 0]
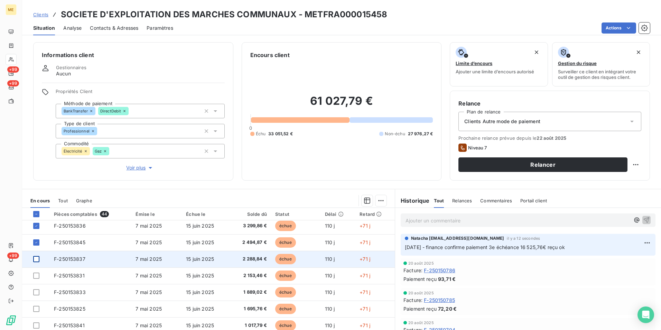
click at [35, 259] on div at bounding box center [36, 259] width 6 height 6
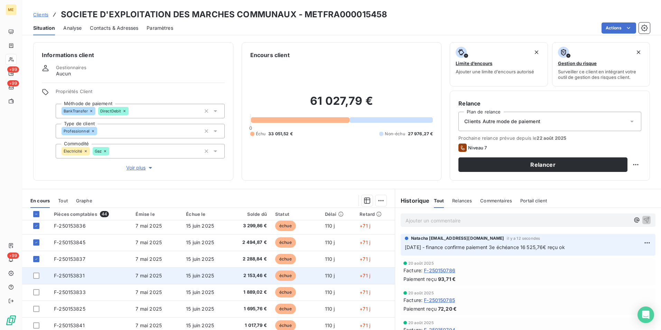
click at [36, 279] on td at bounding box center [36, 275] width 28 height 17
click at [36, 277] on div at bounding box center [36, 275] width 6 height 6
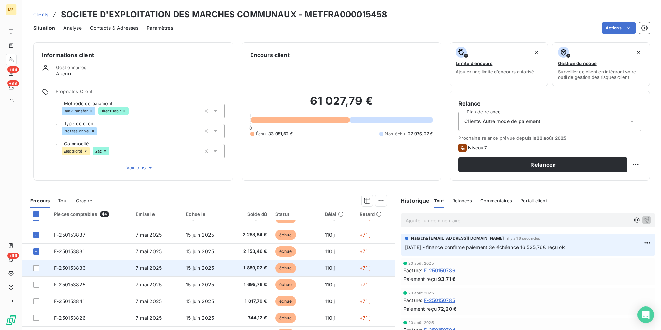
scroll to position [104, 0]
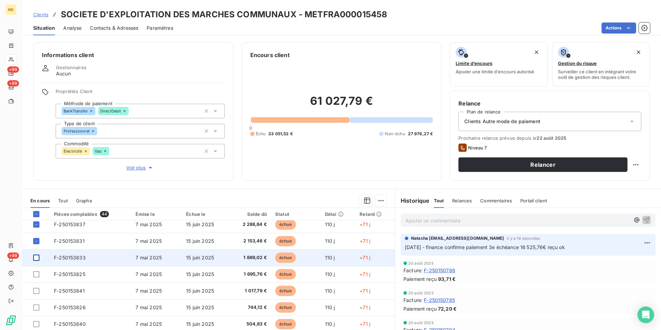
click at [39, 258] on div at bounding box center [36, 257] width 6 height 6
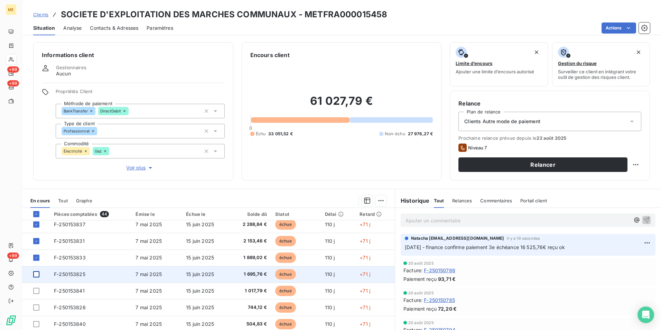
click at [37, 275] on div at bounding box center [36, 274] width 6 height 6
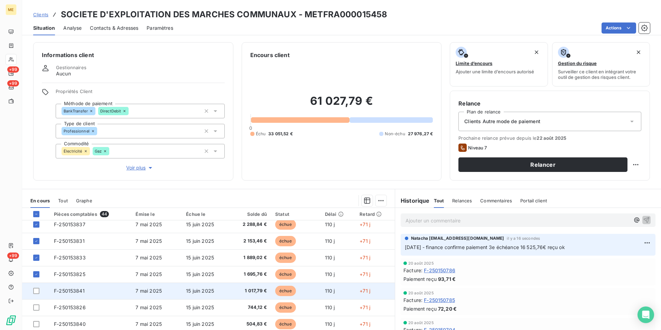
drag, startPoint x: 34, startPoint y: 291, endPoint x: 39, endPoint y: 298, distance: 8.9
click at [34, 291] on div at bounding box center [36, 291] width 6 height 6
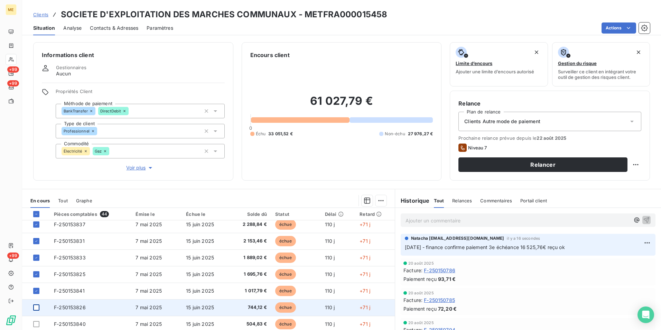
click at [34, 310] on div at bounding box center [36, 307] width 6 height 6
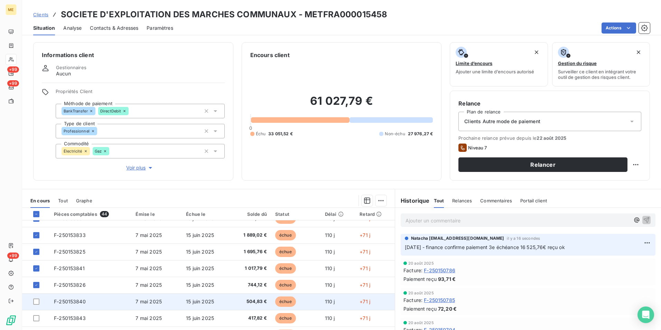
scroll to position [138, 0]
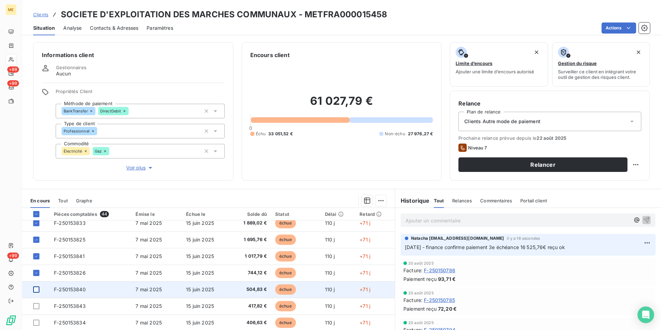
click at [36, 290] on div at bounding box center [36, 289] width 6 height 6
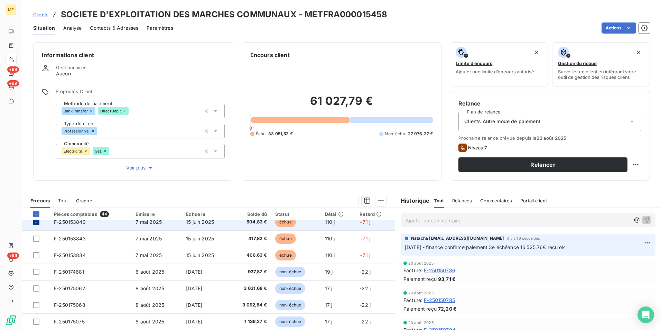
scroll to position [207, 0]
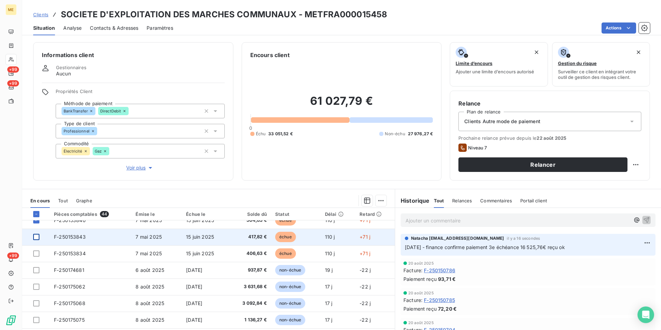
click at [38, 236] on div at bounding box center [36, 237] width 6 height 6
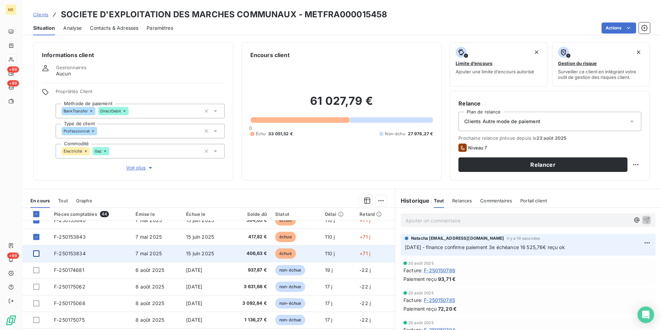
click at [37, 253] on div at bounding box center [36, 253] width 6 height 6
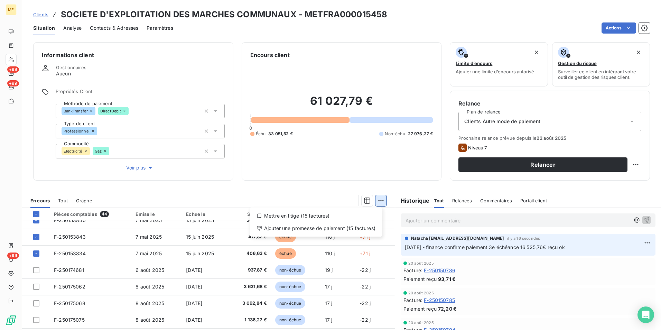
click at [379, 201] on html "ME +99 +99 +99 Clients SOCIETE D'EXPLOITATION DES MARCHES COMMUNAUX - METFRA000…" at bounding box center [330, 165] width 661 height 330
click at [327, 230] on div "Ajouter une promesse de paiement (15 factures)" at bounding box center [315, 228] width 127 height 11
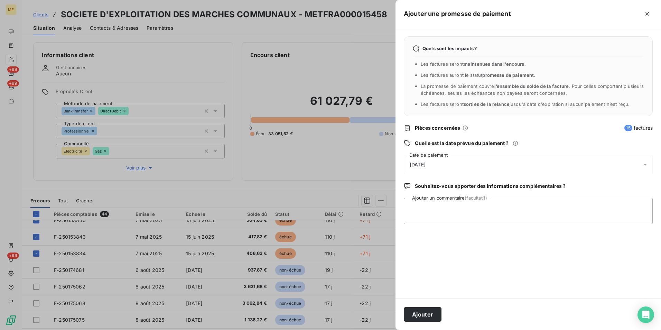
click at [453, 164] on div "[DATE]" at bounding box center [528, 164] width 249 height 19
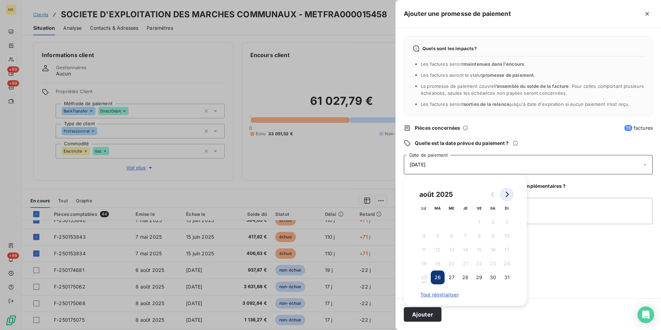
click at [509, 198] on button "Go to next month" at bounding box center [507, 194] width 14 height 14
click at [437, 267] on button "23" at bounding box center [438, 264] width 14 height 14
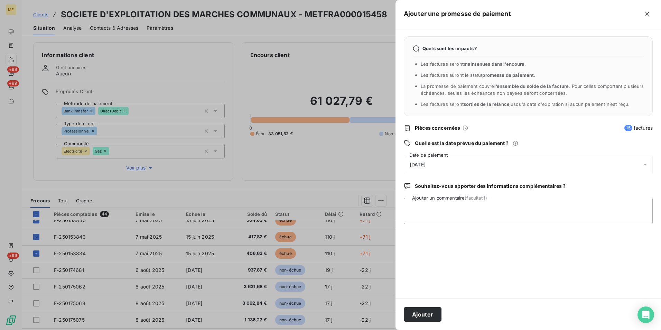
click at [534, 317] on div "Ajouter" at bounding box center [529, 313] width 266 height 31
click at [417, 317] on button "Ajouter" at bounding box center [423, 314] width 38 height 15
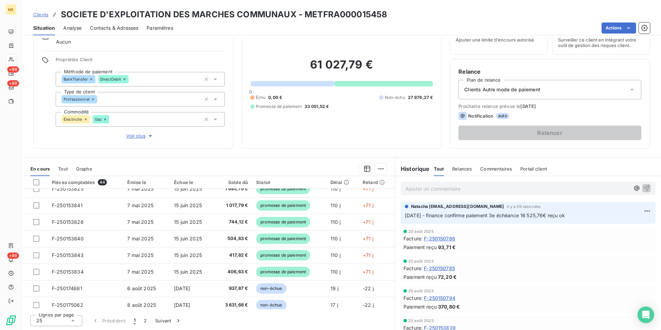
scroll to position [173, 0]
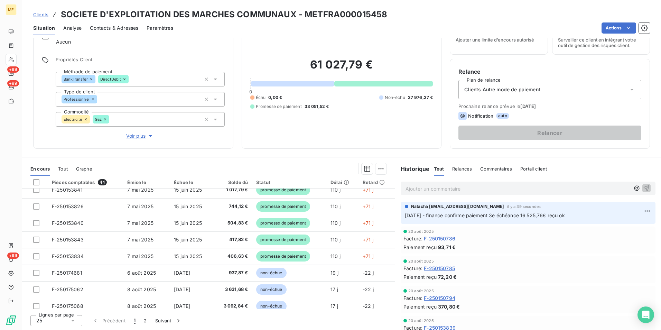
click at [63, 324] on div "25" at bounding box center [56, 320] width 52 height 11
click at [59, 305] on li "100" at bounding box center [56, 307] width 52 height 12
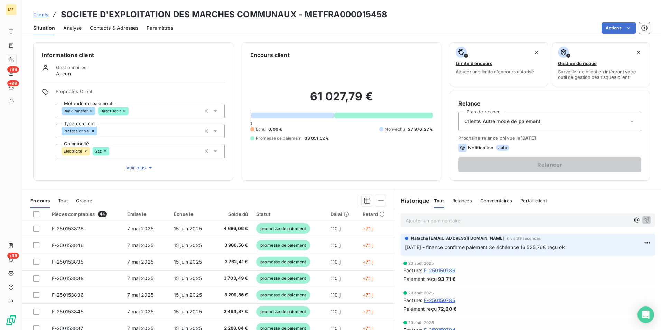
scroll to position [32, 0]
